Goal: Information Seeking & Learning: Learn about a topic

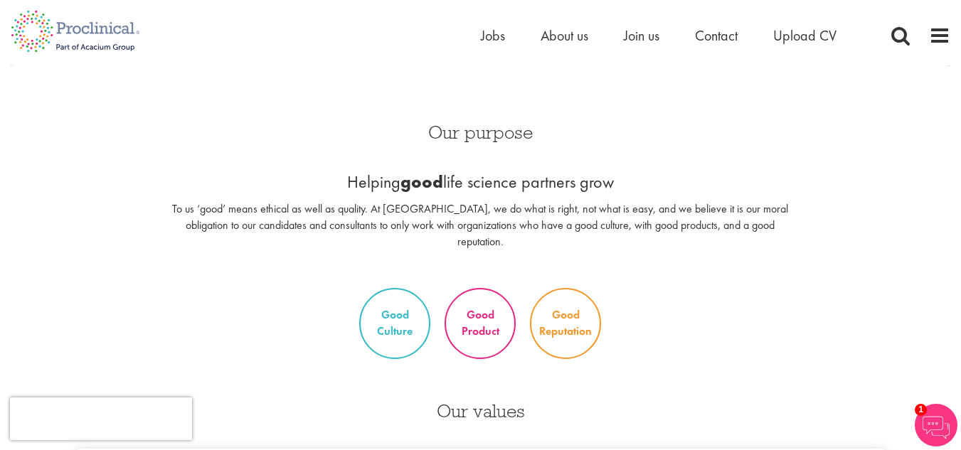
scroll to position [487, 0]
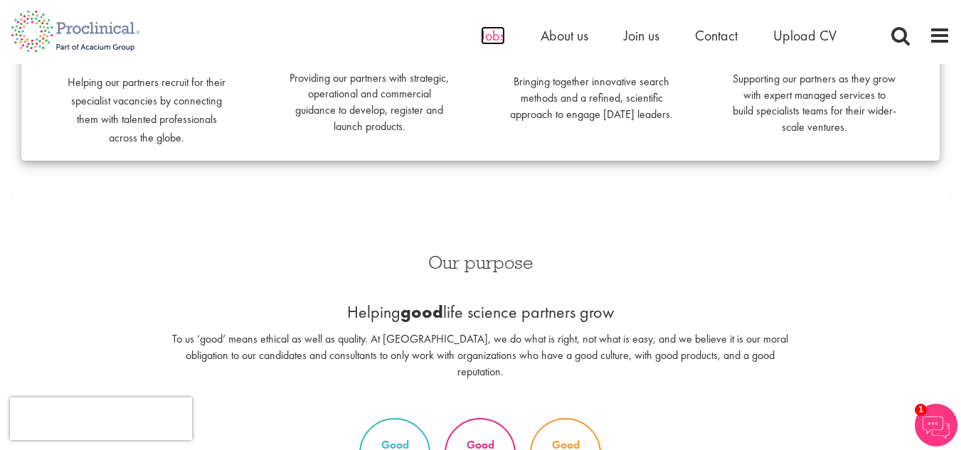
click at [499, 33] on span "Jobs" at bounding box center [493, 35] width 24 height 18
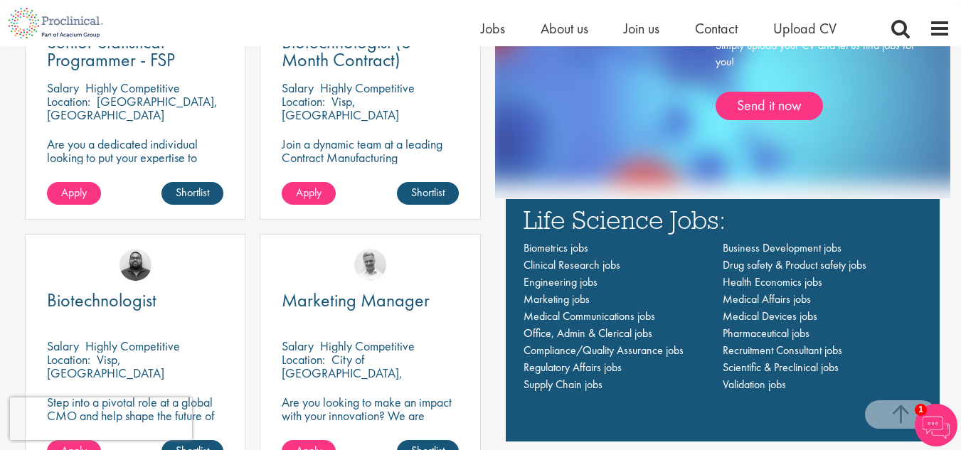
scroll to position [925, 0]
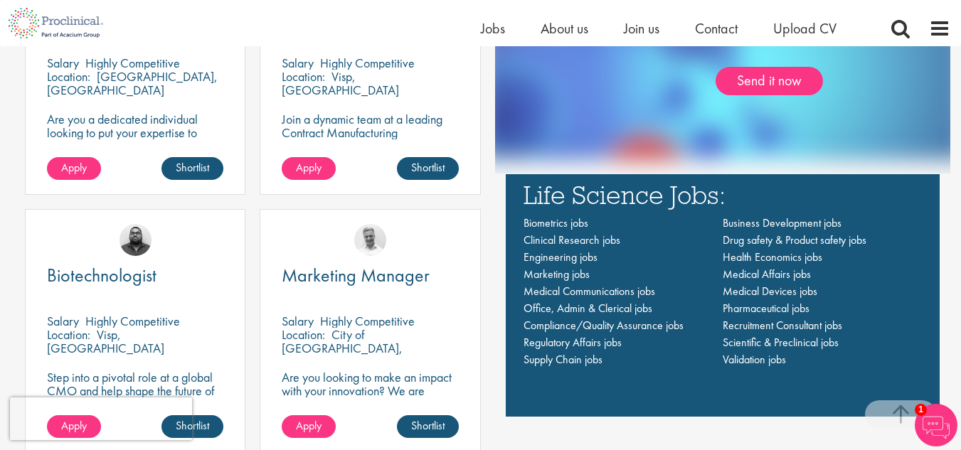
click at [585, 334] on li "Regulatory Affairs jobs" at bounding box center [623, 342] width 199 height 17
click at [583, 338] on span "Regulatory Affairs jobs" at bounding box center [573, 342] width 98 height 15
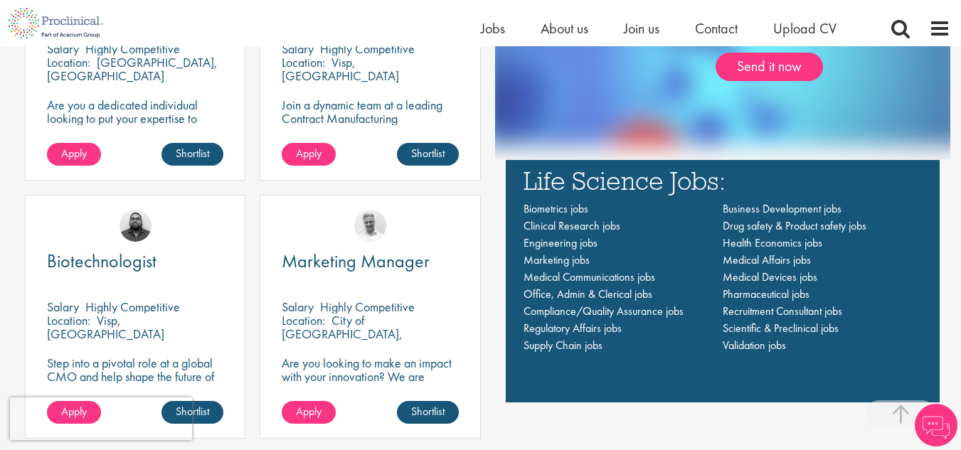
click at [591, 33] on ul "Home Jobs About us Join us Contact Upload CV" at bounding box center [676, 28] width 391 height 21
click at [587, 32] on span "About us" at bounding box center [565, 28] width 48 height 18
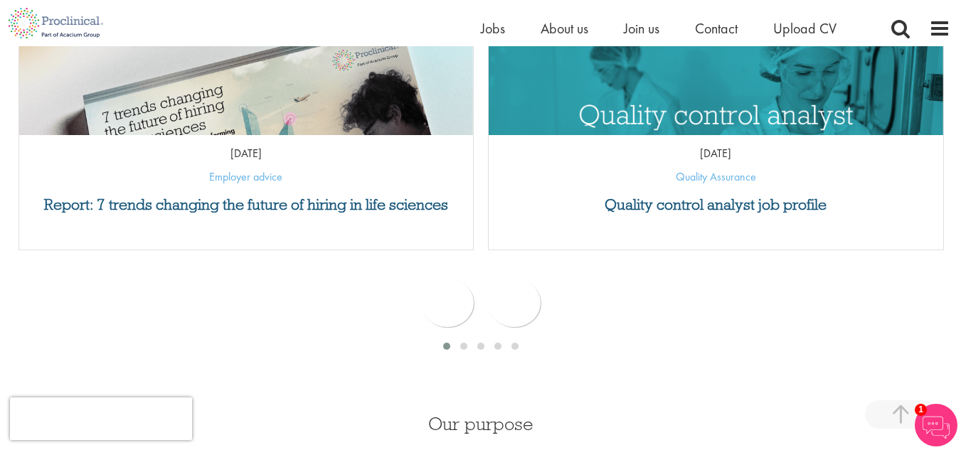
scroll to position [753, 0]
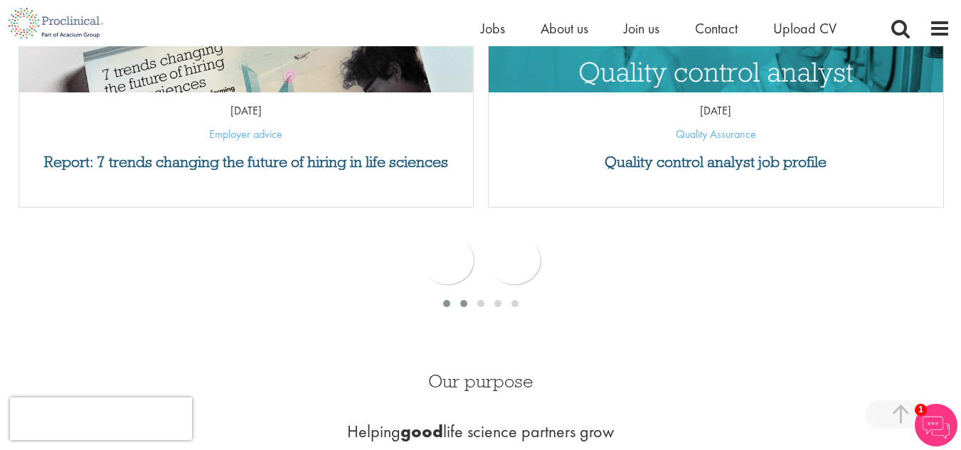
click at [464, 301] on span at bounding box center [463, 303] width 7 height 7
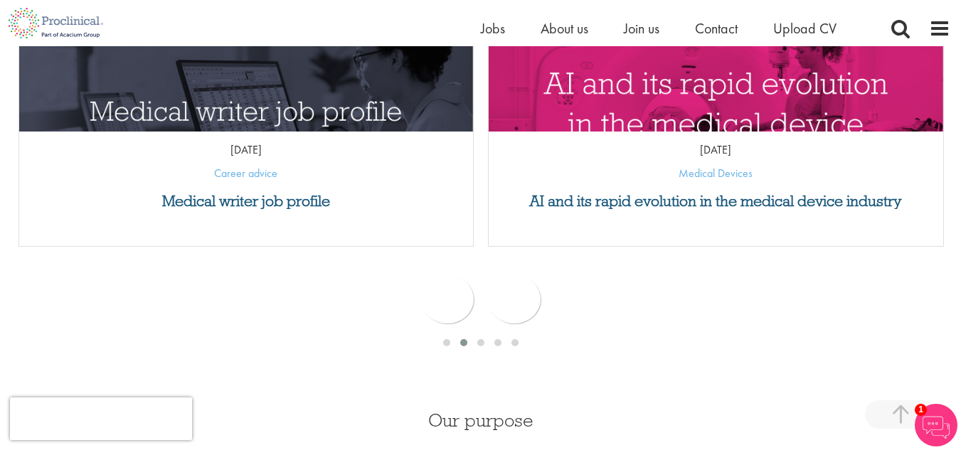
scroll to position [682, 0]
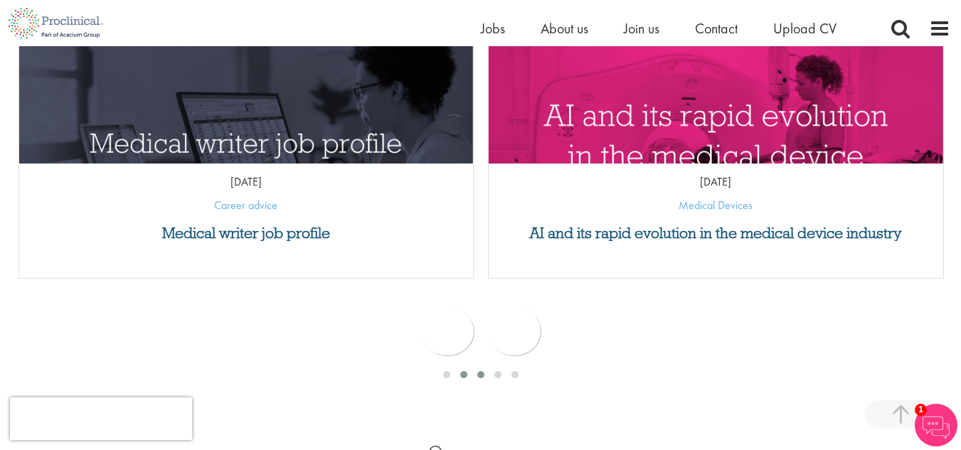
click at [481, 371] on span at bounding box center [480, 374] width 7 height 7
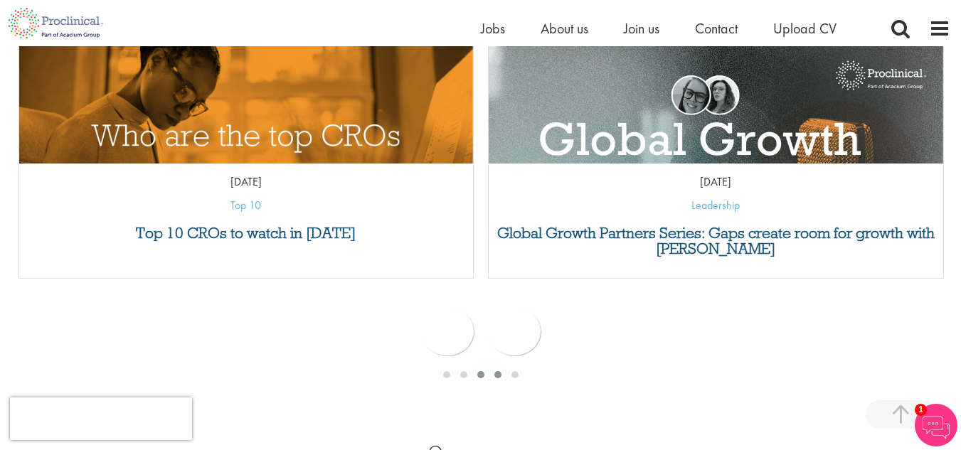
click at [499, 376] on span at bounding box center [497, 374] width 7 height 7
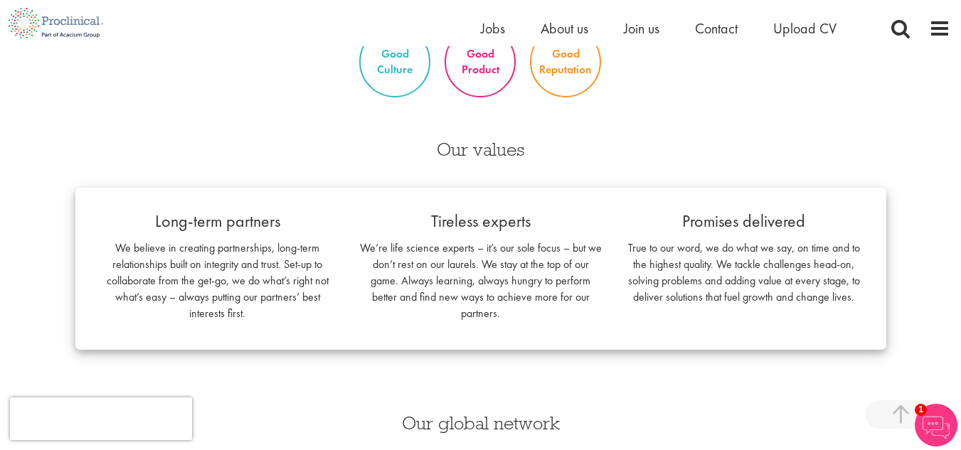
scroll to position [1394, 0]
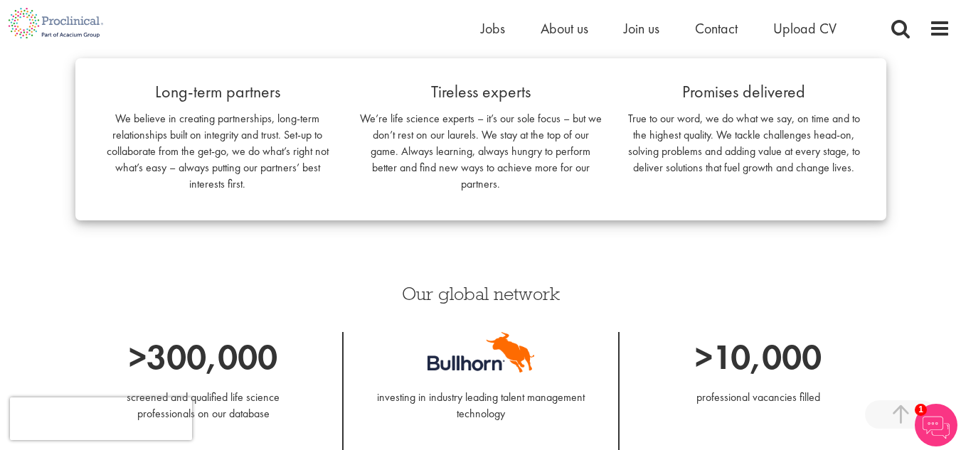
click at [881, 213] on div "Our values Long-term partners We believe in creating partnerships, long-term re…" at bounding box center [481, 126] width 832 height 260
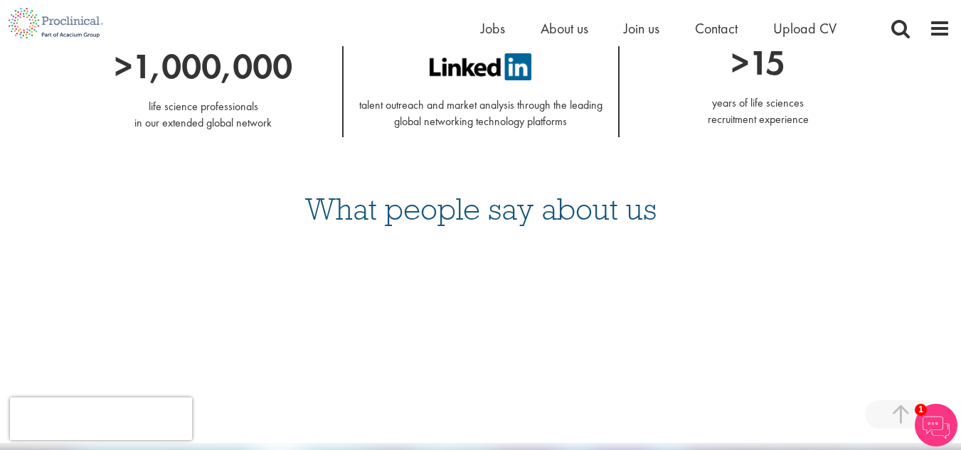
scroll to position [1816, 0]
